Goal: Information Seeking & Learning: Learn about a topic

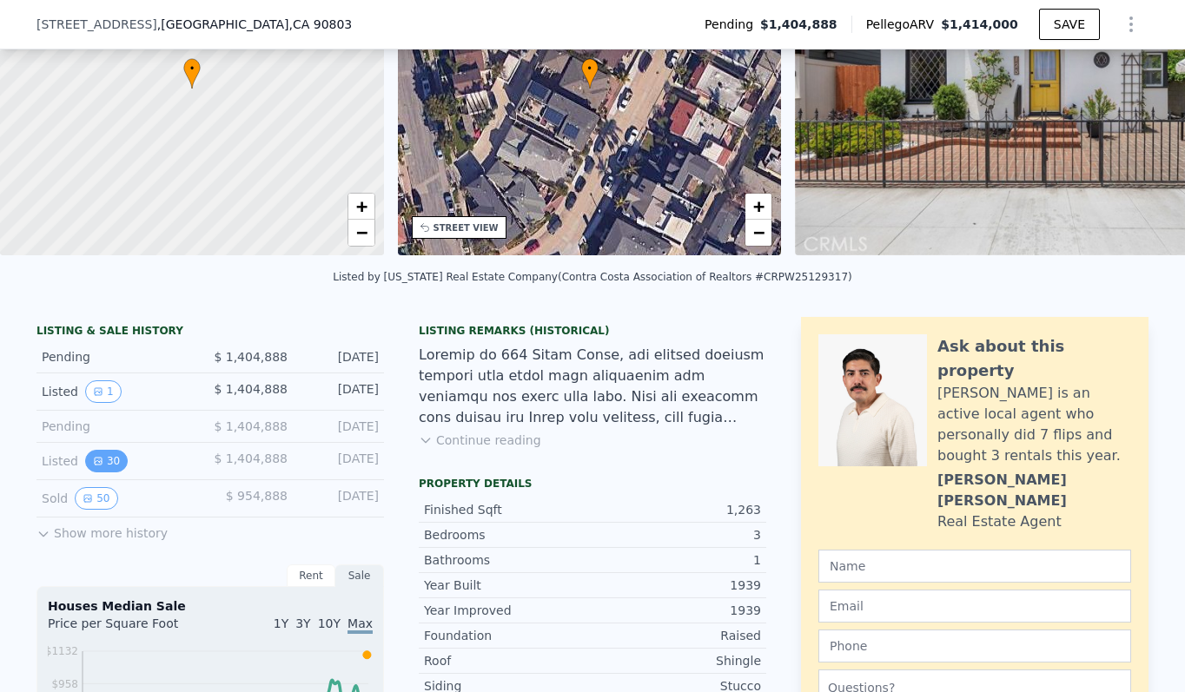
scroll to position [177, 0]
click at [104, 495] on button "50" at bounding box center [96, 497] width 43 height 23
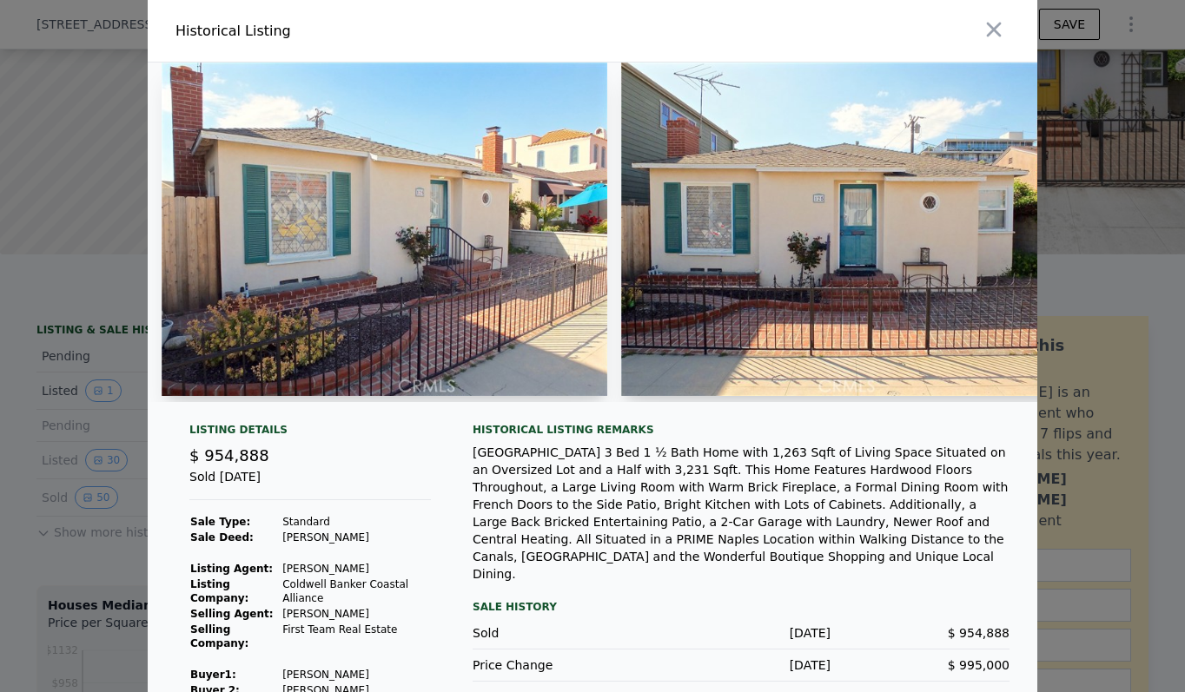
click at [395, 303] on img at bounding box center [385, 230] width 446 height 334
click at [786, 299] on img at bounding box center [844, 230] width 446 height 334
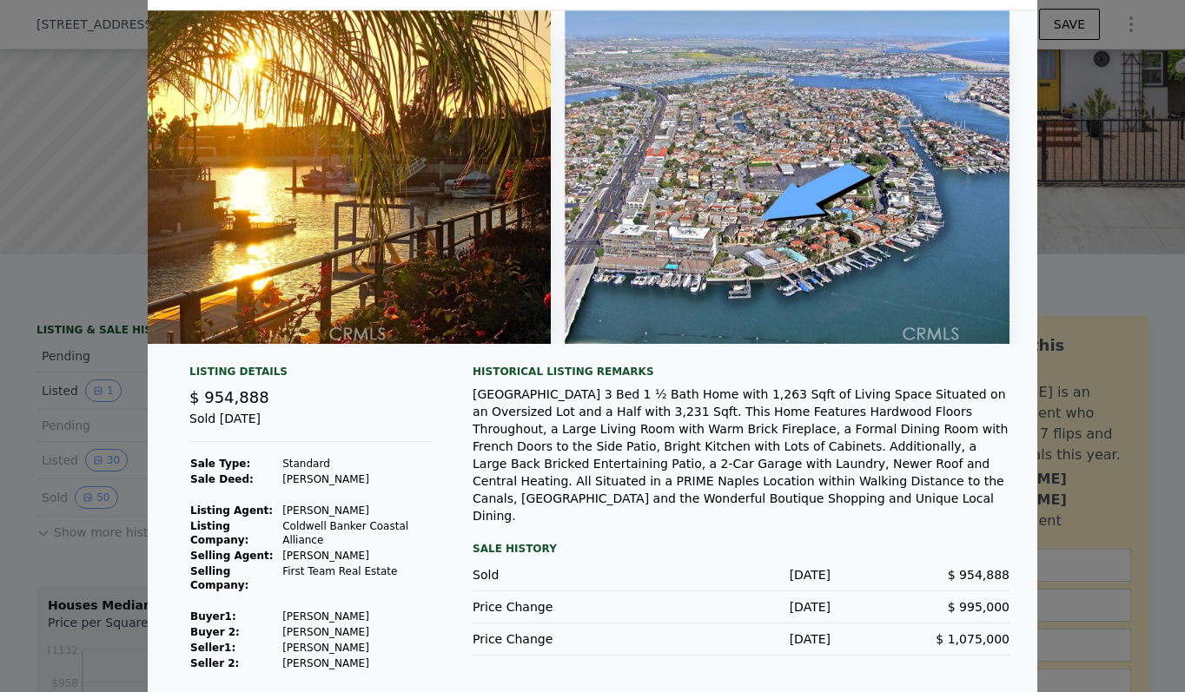
scroll to position [58, 0]
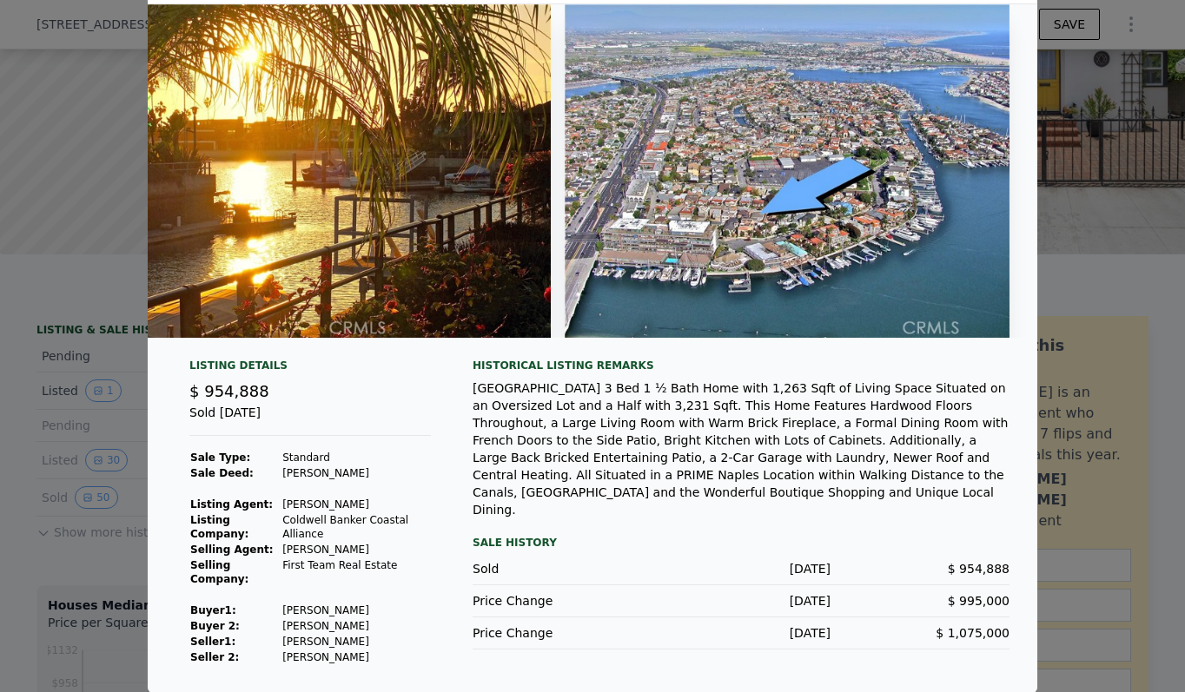
drag, startPoint x: 367, startPoint y: 612, endPoint x: 286, endPoint y: 605, distance: 82.0
click at [286, 605] on td "[PERSON_NAME]" at bounding box center [355, 611] width 149 height 16
copy td "[PERSON_NAME]"
click at [76, 499] on div at bounding box center [592, 346] width 1185 height 692
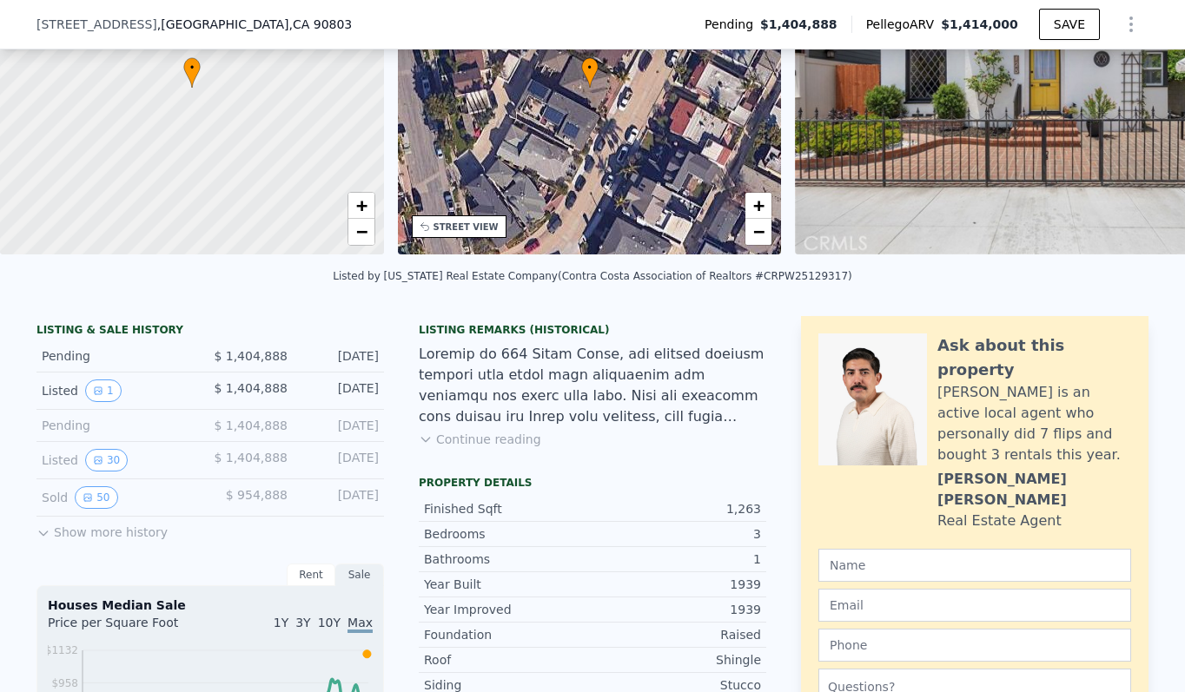
click at [93, 540] on div "LISTING & SALE HISTORY Pending $ 1,404,888 [DATE] Listed 1 $ 1,404,888 [DATE] P…" at bounding box center [209, 433] width 347 height 220
click at [76, 533] on button "Show more history" at bounding box center [101, 529] width 131 height 24
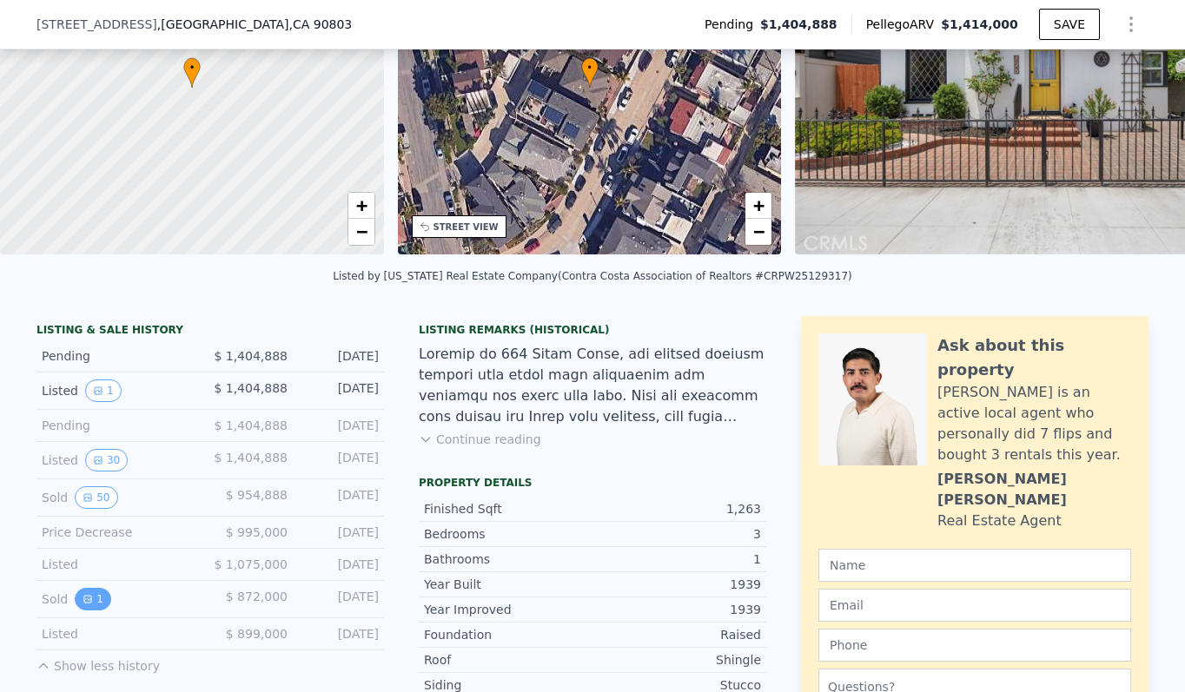
click at [88, 597] on icon "View historical data" at bounding box center [87, 599] width 7 height 7
